Goal: Browse casually: Explore the website without a specific task or goal

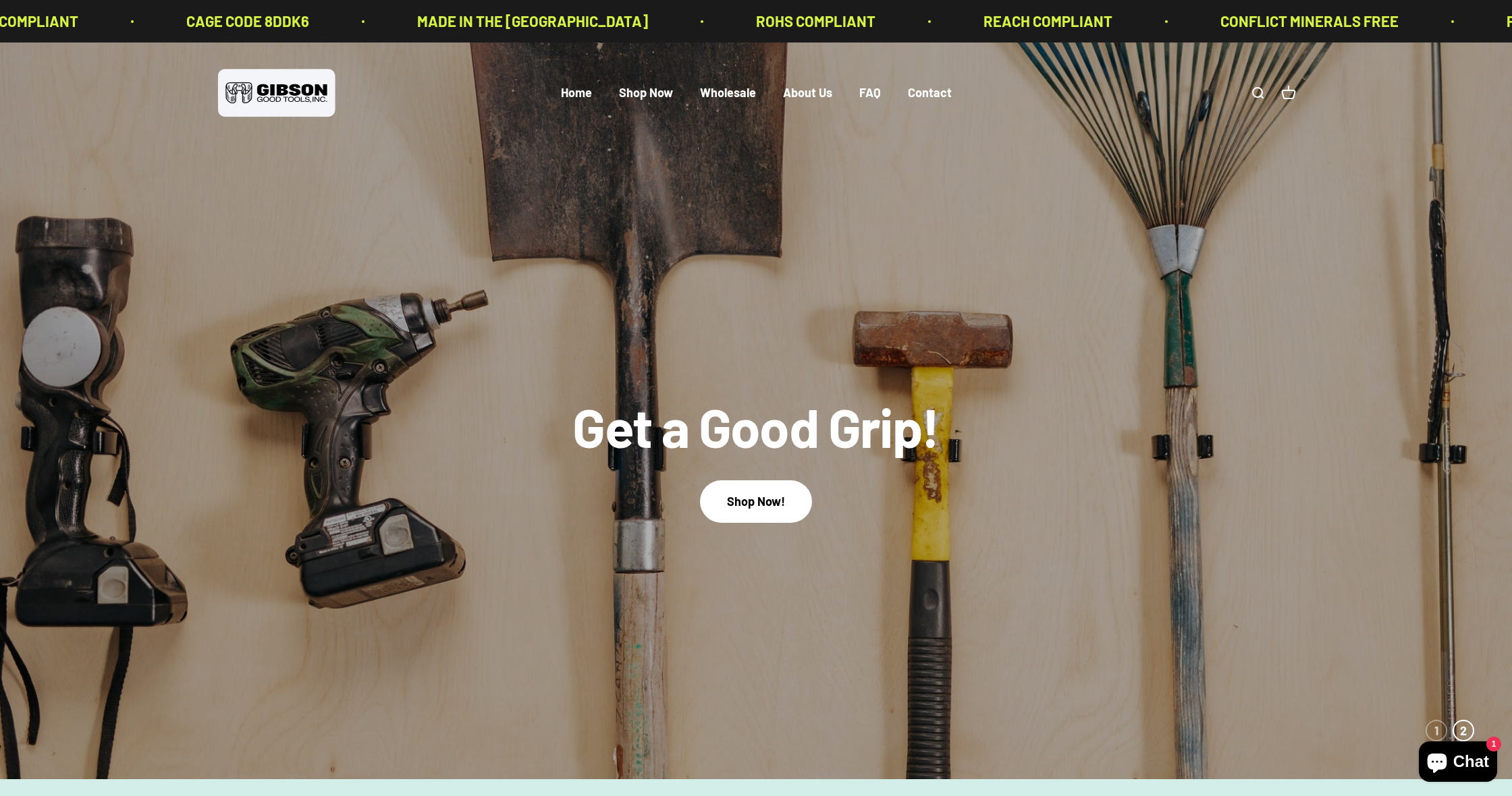
drag, startPoint x: 203, startPoint y: 100, endPoint x: 281, endPoint y: 97, distance: 78.1
click at [231, 99] on div "Open navigation menu Open search Home Shop Now Wholesale About Us FAQ Contact G…" at bounding box center [756, 93] width 1512 height 101
click at [286, 97] on img at bounding box center [276, 93] width 121 height 55
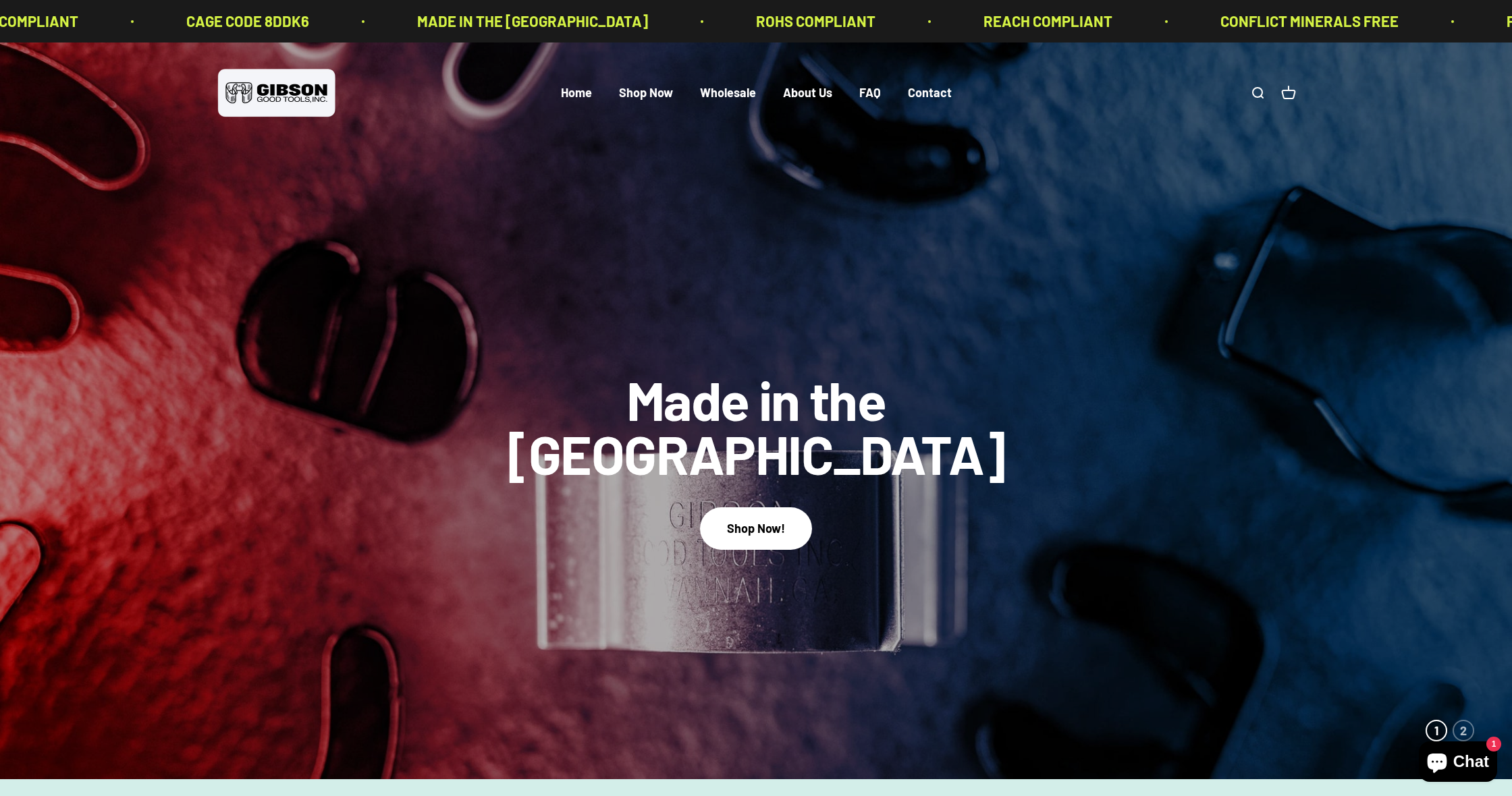
click at [1290, 96] on link "Open cart 0" at bounding box center [1288, 93] width 15 height 15
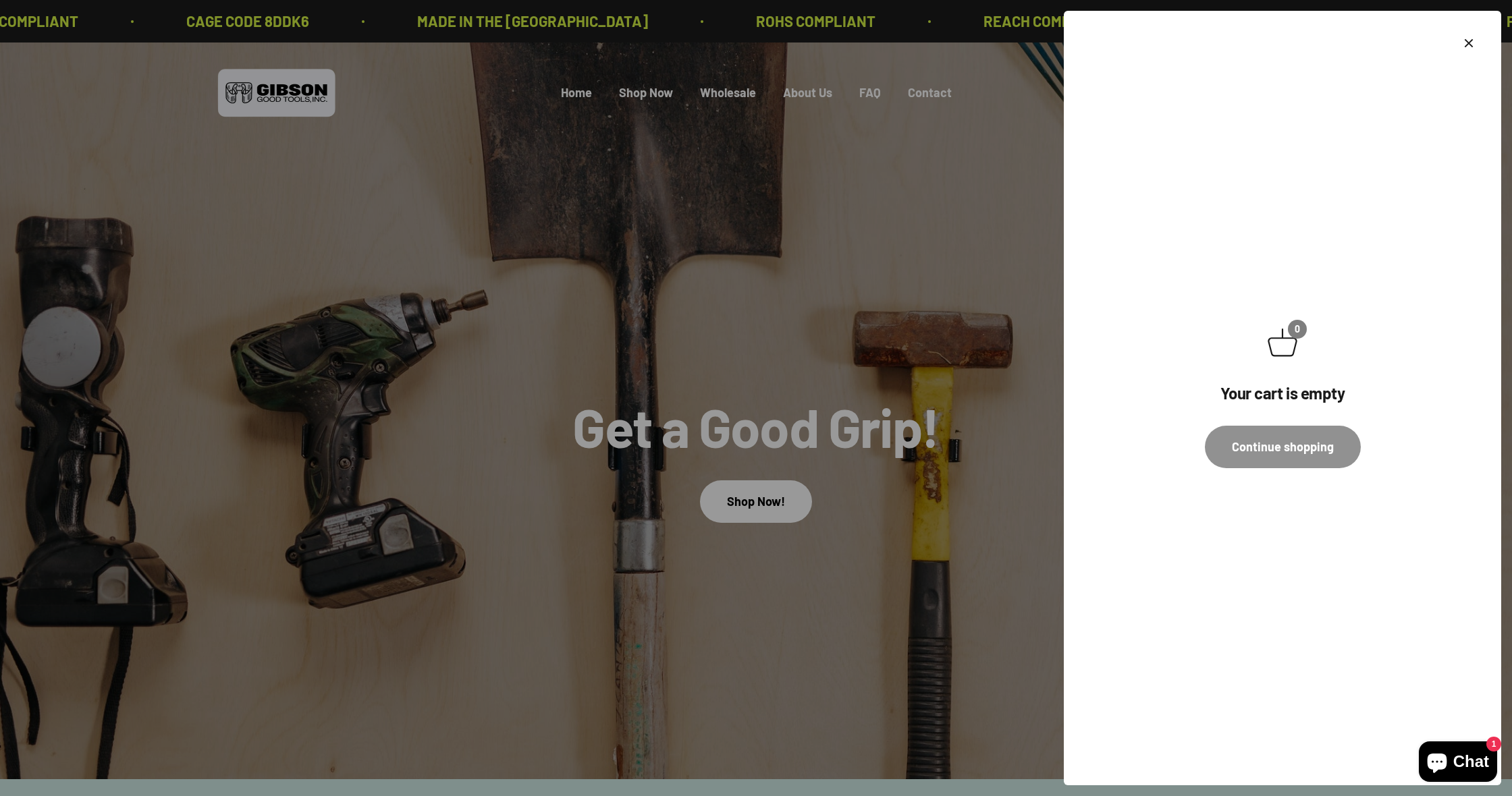
click at [1284, 458] on link "Continue shopping" at bounding box center [1283, 446] width 156 height 42
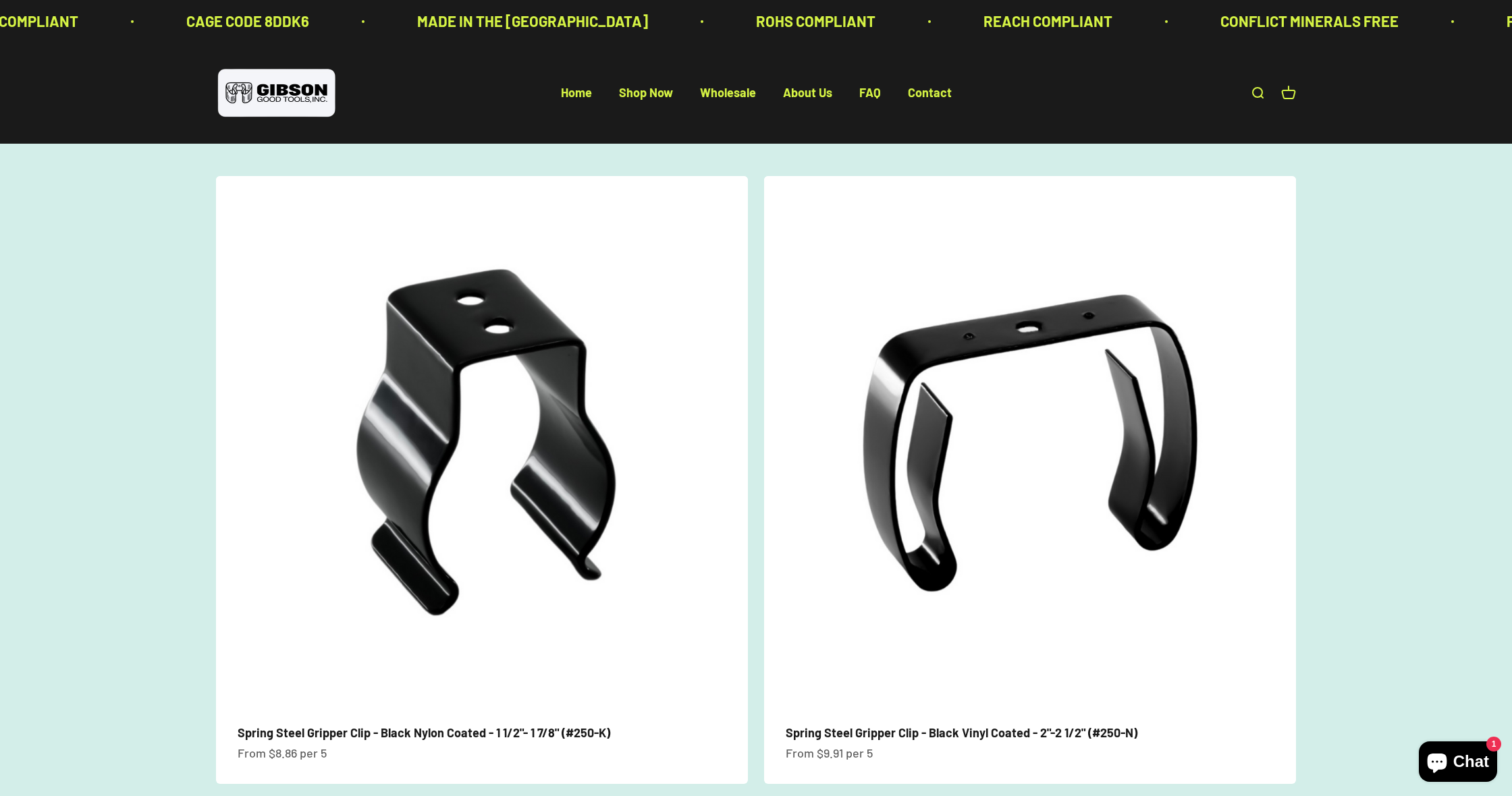
click at [276, 101] on img at bounding box center [276, 93] width 121 height 55
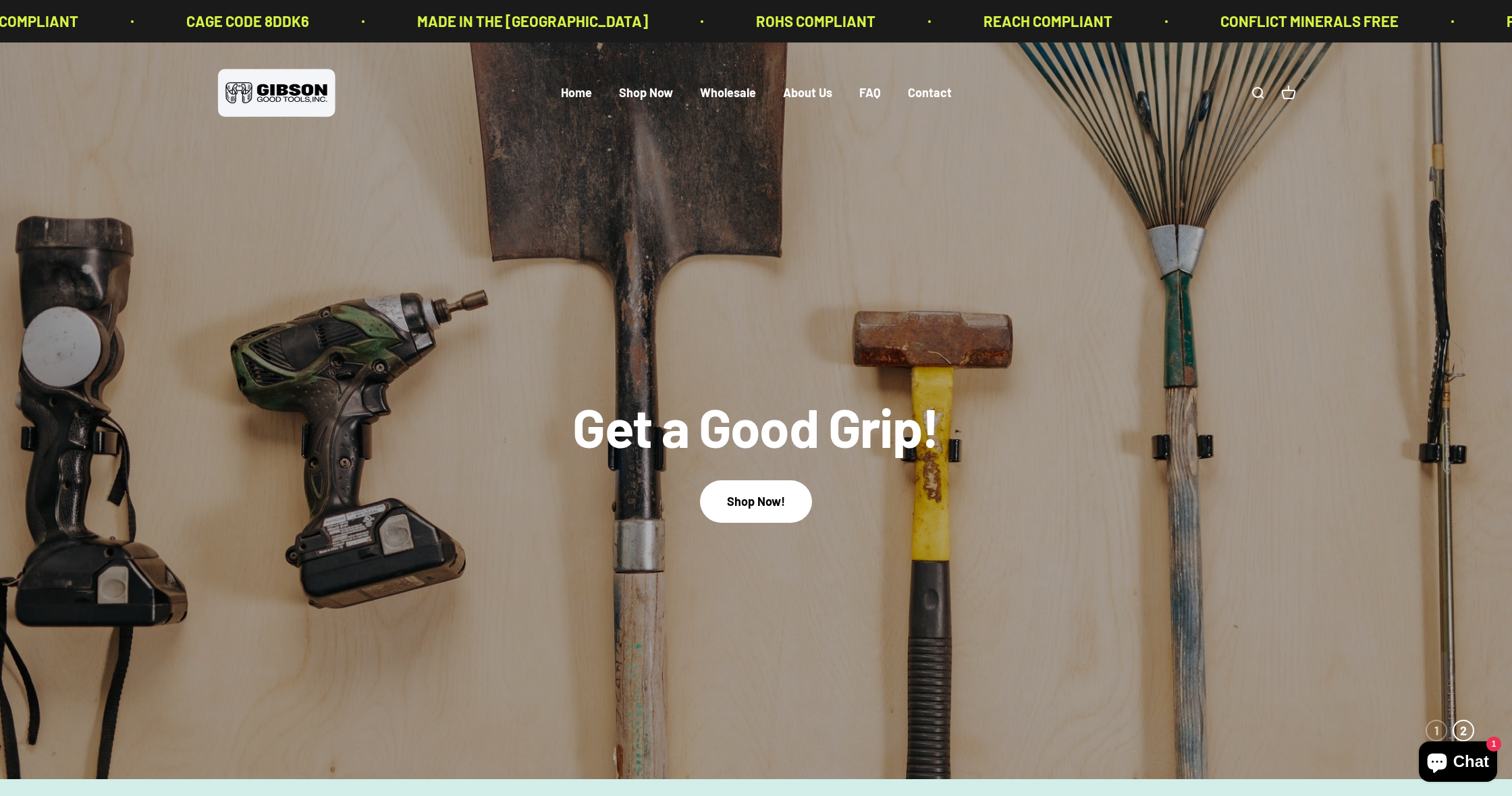
click at [1290, 97] on link "Open cart 0" at bounding box center [1288, 93] width 15 height 15
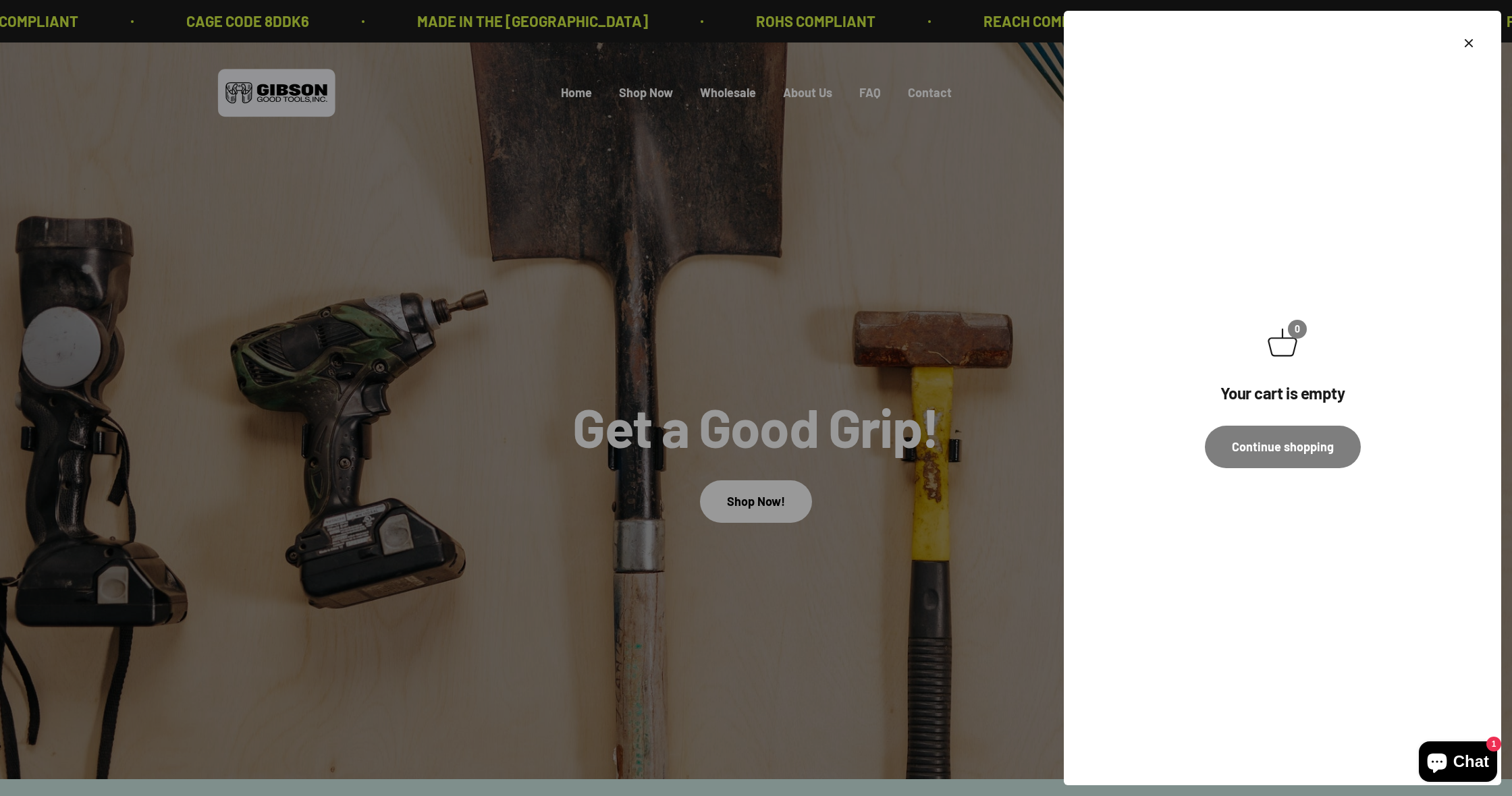
click at [911, 185] on div at bounding box center [756, 398] width 1512 height 796
